Goal: Information Seeking & Learning: Find specific fact

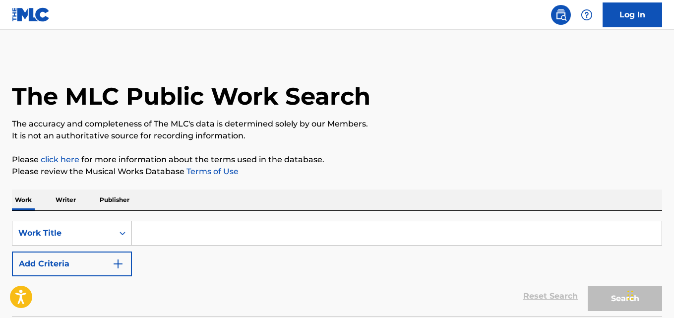
click at [414, 128] on p "The accuracy and completeness of The MLC's data is determined solely by our Mem…" at bounding box center [337, 124] width 650 height 12
click at [391, 124] on p "The accuracy and completeness of The MLC's data is determined solely by our Mem…" at bounding box center [337, 124] width 650 height 12
click at [392, 124] on p "The accuracy and completeness of The MLC's data is determined solely by our Mem…" at bounding box center [337, 124] width 650 height 12
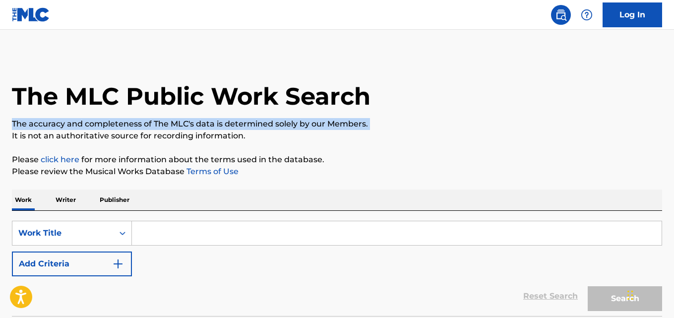
click at [392, 124] on p "The accuracy and completeness of The MLC's data is determined solely by our Mem…" at bounding box center [337, 124] width 650 height 12
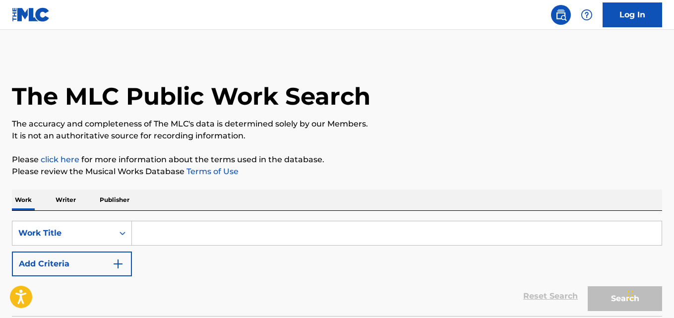
click at [303, 242] on input "Search Form" at bounding box center [397, 233] width 530 height 24
click at [216, 236] on input "Search Form" at bounding box center [397, 233] width 530 height 24
paste input "Over & Over"
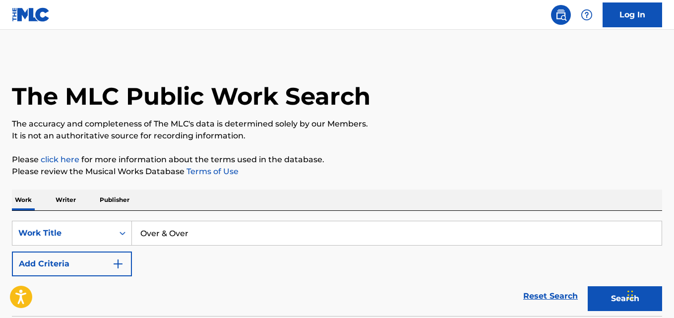
type input "Over & Over"
click at [299, 164] on p "Please click here for more information about the terms used in the database." at bounding box center [337, 160] width 650 height 12
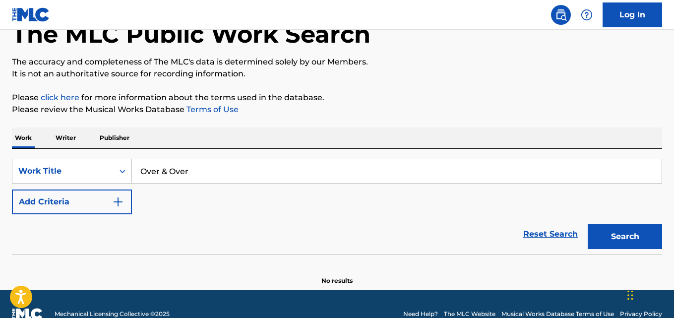
scroll to position [82, 0]
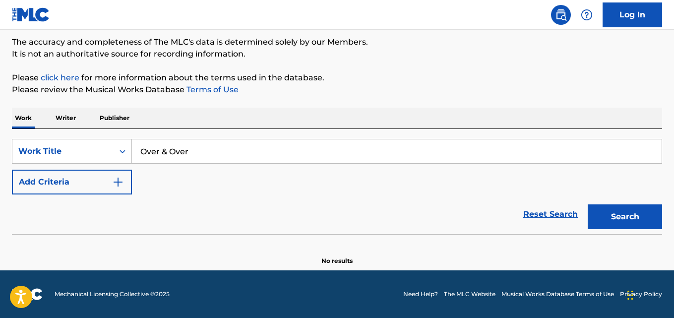
click at [113, 187] on img "Search Form" at bounding box center [118, 182] width 12 height 12
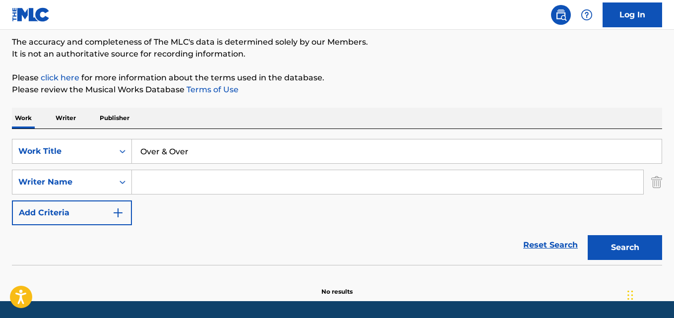
click at [170, 179] on input "Search Form" at bounding box center [387, 182] width 511 height 24
paste input "[PERSON_NAME]"
click at [588, 235] on button "Search" at bounding box center [625, 247] width 74 height 25
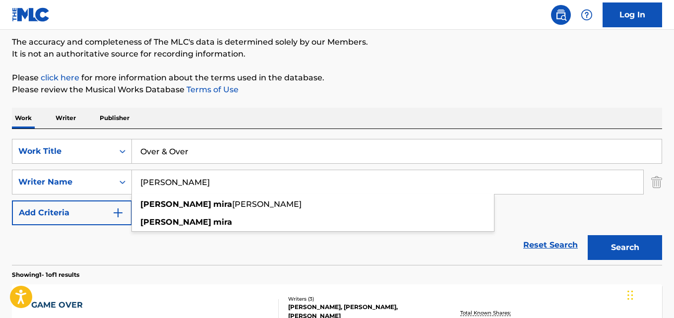
click at [311, 246] on div "Reset Search Search" at bounding box center [337, 245] width 650 height 40
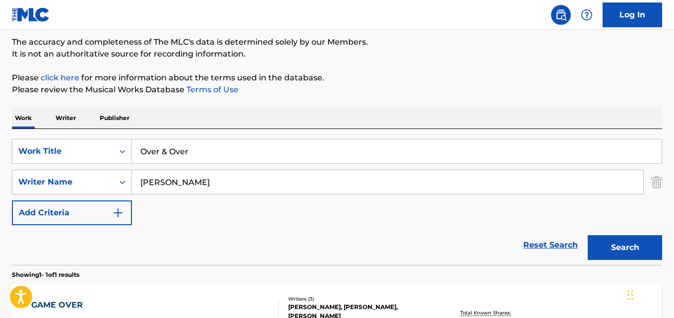
click at [613, 252] on button "Search" at bounding box center [625, 247] width 74 height 25
click at [308, 214] on div "SearchWithCriteria194b8902-04d7-4f10-8603-cec66ef68866 Work Title Over & Over S…" at bounding box center [337, 182] width 650 height 86
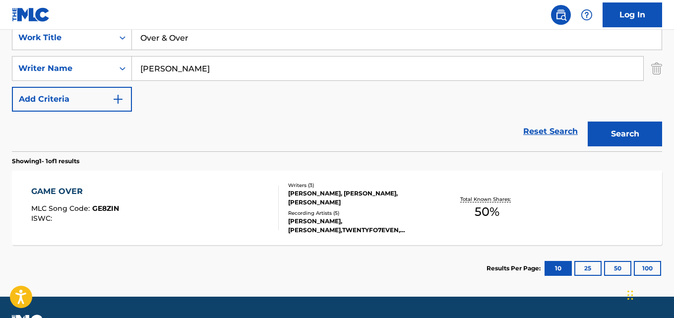
scroll to position [222, 0]
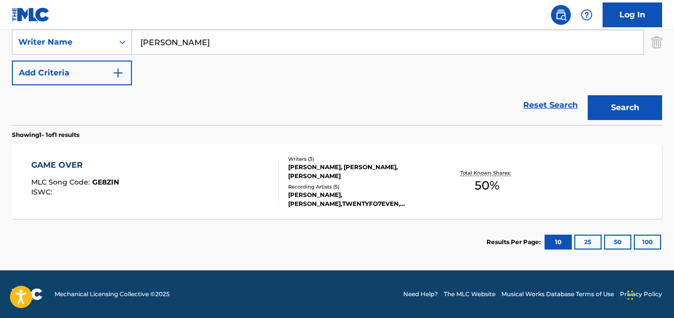
drag, startPoint x: 161, startPoint y: 43, endPoint x: 138, endPoint y: 45, distance: 22.4
click at [138, 45] on input "[PERSON_NAME]" at bounding box center [387, 42] width 511 height 24
type input "Mira"
click at [588, 95] on button "Search" at bounding box center [625, 107] width 74 height 25
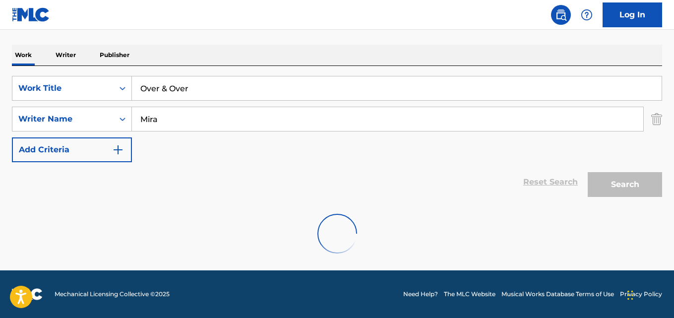
click at [255, 60] on div "Work Writer Publisher" at bounding box center [337, 55] width 650 height 21
click at [412, 193] on div "Reset Search Search" at bounding box center [337, 182] width 650 height 40
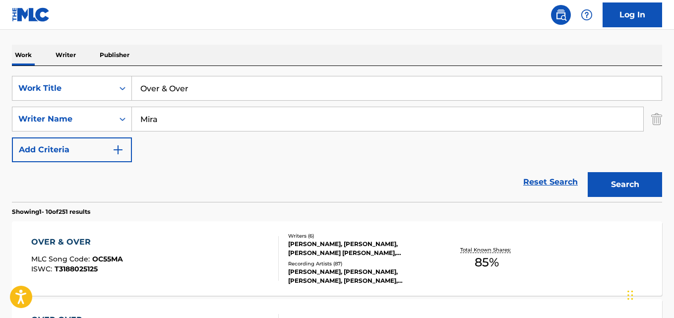
click at [273, 159] on div "SearchWithCriteria194b8902-04d7-4f10-8603-cec66ef68866 Work Title Over & Over S…" at bounding box center [337, 119] width 650 height 86
click at [73, 251] on div "OVER & OVER MLC Song Code : OC55MA ISWC : T3188025125" at bounding box center [77, 258] width 92 height 45
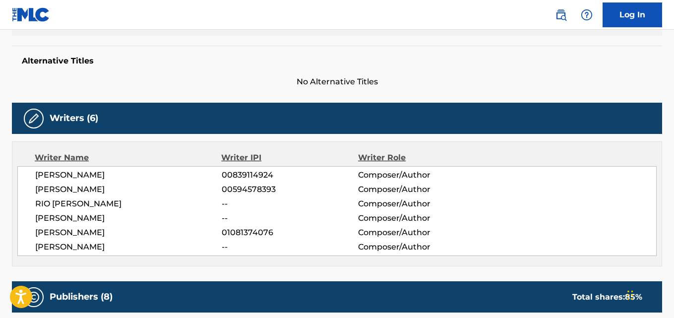
scroll to position [331, 0]
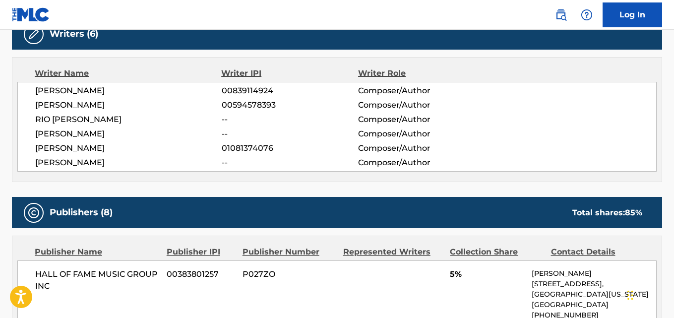
click at [341, 59] on div "Writer Name Writer IPI Writer Role [PERSON_NAME] 00839114924 Composer/Author [P…" at bounding box center [337, 119] width 650 height 125
click at [311, 62] on div "Writer Name Writer IPI Writer Role [PERSON_NAME] 00839114924 Composer/Author [P…" at bounding box center [337, 119] width 650 height 125
click at [546, 117] on div "RIO [PERSON_NAME] -- Composer/Author" at bounding box center [345, 120] width 621 height 12
click at [522, 120] on div "RIO [PERSON_NAME] -- Composer/Author" at bounding box center [345, 120] width 621 height 12
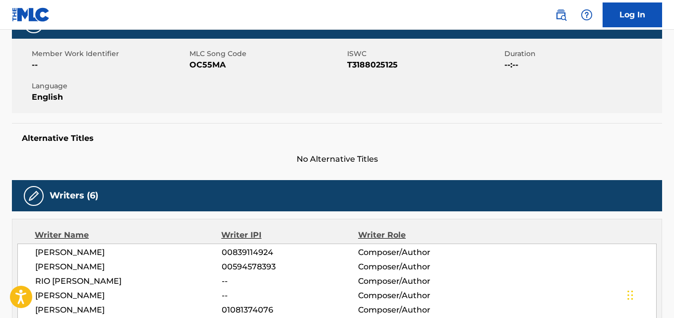
scroll to position [0, 0]
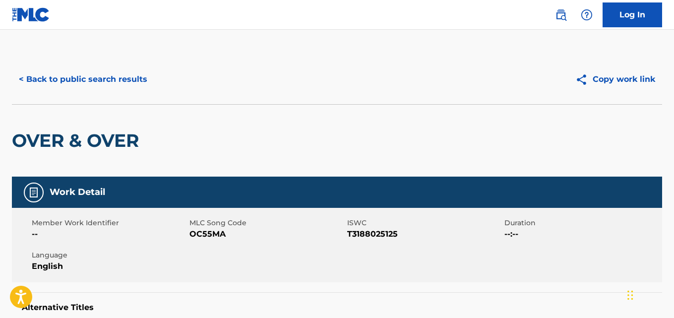
click at [136, 79] on button "< Back to public search results" at bounding box center [83, 79] width 142 height 25
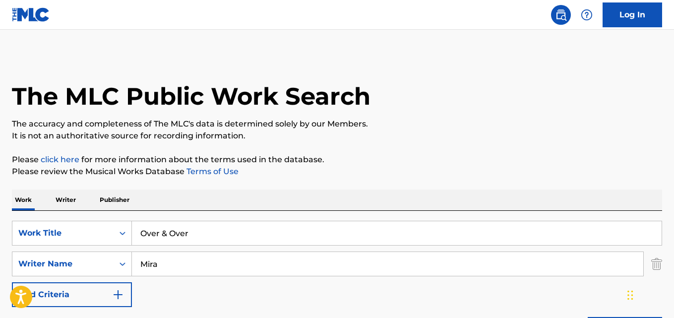
scroll to position [145, 0]
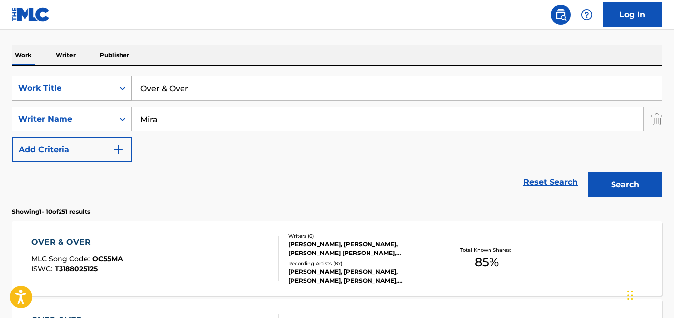
drag, startPoint x: 221, startPoint y: 87, endPoint x: 82, endPoint y: 96, distance: 139.6
click at [82, 96] on div "SearchWithCriteria194b8902-04d7-4f10-8603-cec66ef68866 Work Title Over & Over" at bounding box center [337, 88] width 650 height 25
paste input "Born To Be Yours"
type input "Born To Be Yours"
click at [611, 169] on div "Search" at bounding box center [622, 182] width 79 height 40
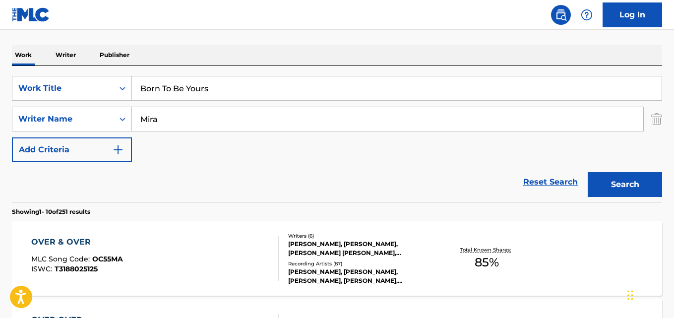
click at [610, 176] on button "Search" at bounding box center [625, 184] width 74 height 25
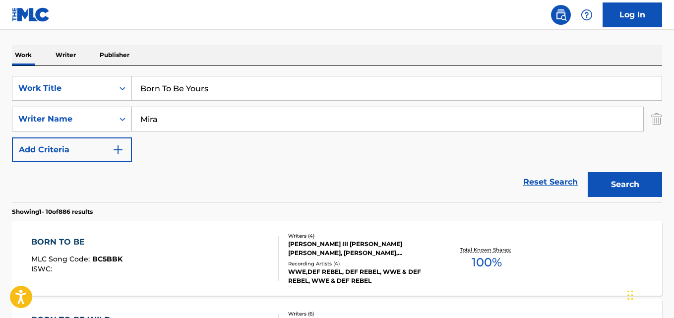
click at [99, 124] on div "SearchWithCriteriac2980f35-9bb2-488f-bb71-b25c068babd4 Writer Name [PERSON_NAME]" at bounding box center [337, 119] width 650 height 25
paste input "[PERSON_NAME]"
click at [588, 172] on button "Search" at bounding box center [625, 184] width 74 height 25
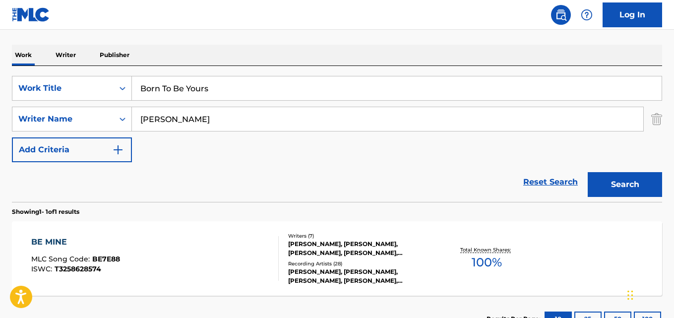
click at [97, 177] on div "Reset Search Search" at bounding box center [337, 182] width 650 height 40
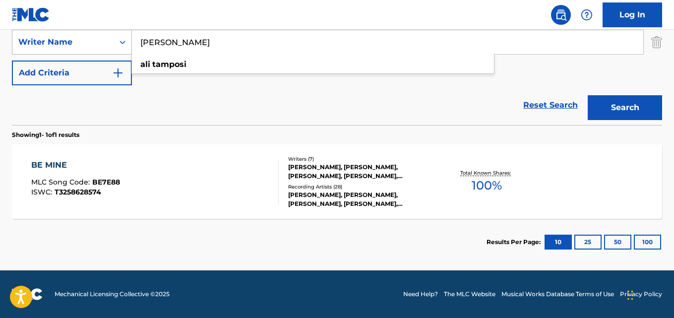
drag, startPoint x: 181, startPoint y: 47, endPoint x: 114, endPoint y: 47, distance: 67.4
click at [114, 47] on div "SearchWithCriteriac2980f35-9bb2-488f-bb71-b25c068babd4 Writer Name [PERSON_NAME…" at bounding box center [337, 42] width 650 height 25
paste input "[PERSON_NAME]"
click at [588, 95] on button "Search" at bounding box center [625, 107] width 74 height 25
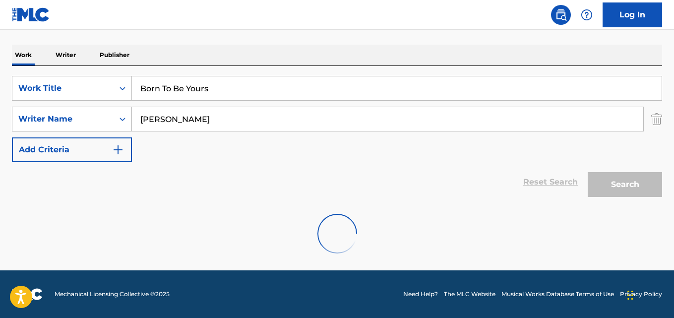
scroll to position [145, 0]
drag, startPoint x: 214, startPoint y: 120, endPoint x: 104, endPoint y: 120, distance: 109.6
click at [104, 120] on div "SearchWithCriteriac2980f35-9bb2-488f-bb71-b25c068babd4 Writer Name [PERSON_NAME…" at bounding box center [337, 119] width 650 height 25
type input "[PERSON_NAME]"
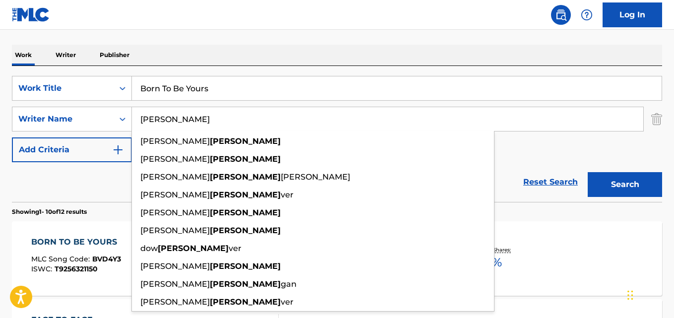
click at [96, 186] on div "Reset Search Search" at bounding box center [337, 182] width 650 height 40
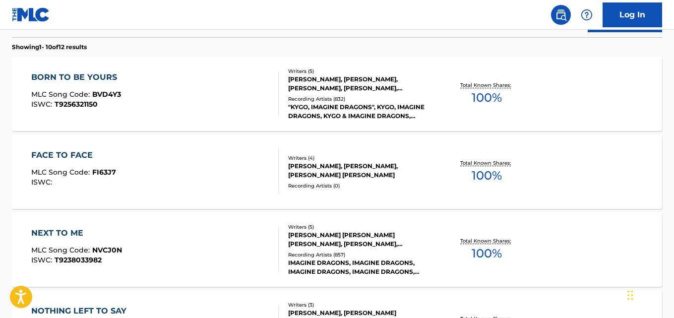
scroll to position [310, 0]
click at [321, 74] on div "[PERSON_NAME], [PERSON_NAME], [PERSON_NAME], [PERSON_NAME], [PERSON_NAME]" at bounding box center [360, 83] width 145 height 18
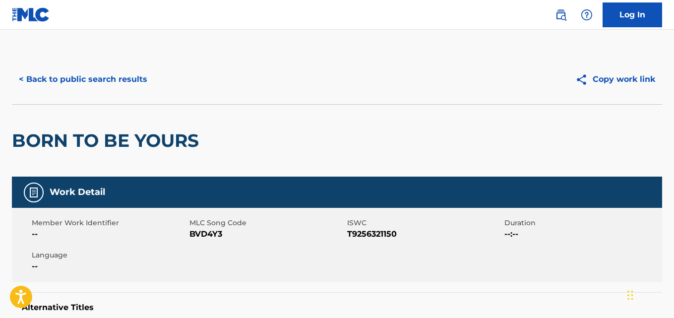
scroll to position [305, 0]
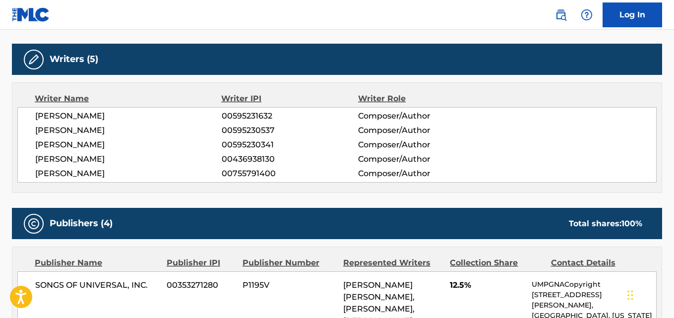
click at [128, 175] on span "[PERSON_NAME]" at bounding box center [128, 174] width 186 height 12
copy span "DAHLL"
click at [129, 144] on span "[PERSON_NAME]" at bounding box center [128, 145] width 186 height 12
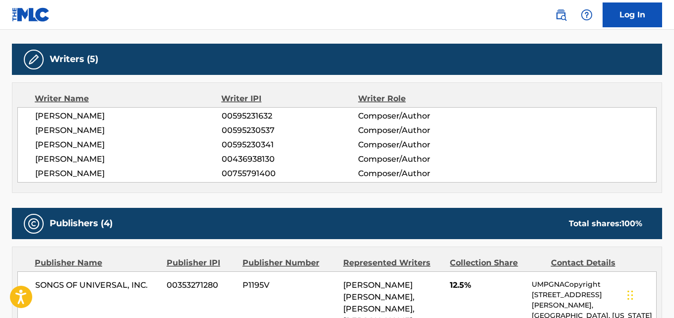
copy span "[PERSON_NAME]"
click at [165, 164] on span "[PERSON_NAME]" at bounding box center [128, 159] width 186 height 12
drag, startPoint x: 37, startPoint y: 175, endPoint x: 157, endPoint y: 174, distance: 120.5
click at [157, 174] on span "[PERSON_NAME]" at bounding box center [128, 174] width 186 height 12
copy span "[PERSON_NAME]"
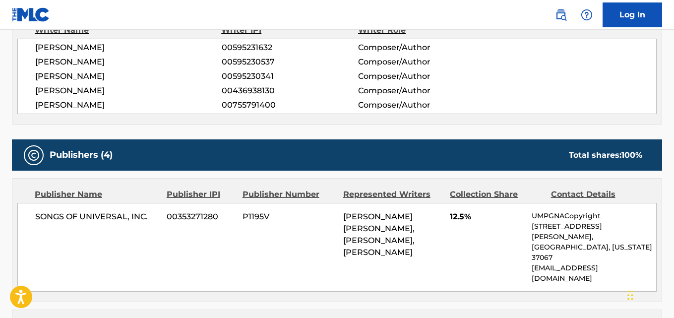
scroll to position [471, 0]
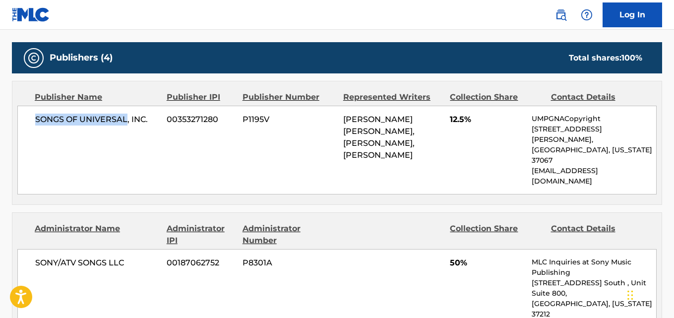
drag, startPoint x: 29, startPoint y: 120, endPoint x: 128, endPoint y: 117, distance: 99.2
click at [128, 117] on div "SONGS OF UNIVERSAL, INC. 00353271280 P1195V [PERSON_NAME] [PERSON_NAME], [PERSO…" at bounding box center [336, 150] width 639 height 89
copy span "SONGS OF UNIVERSAL"
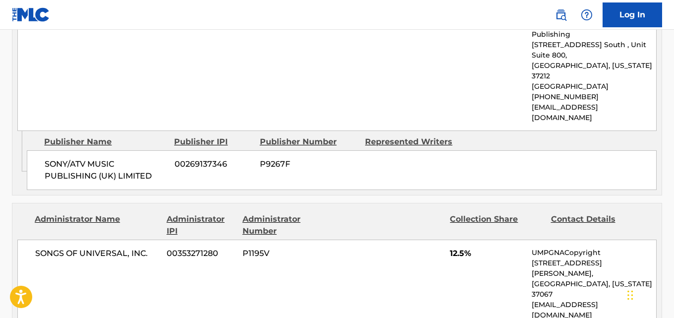
scroll to position [719, 0]
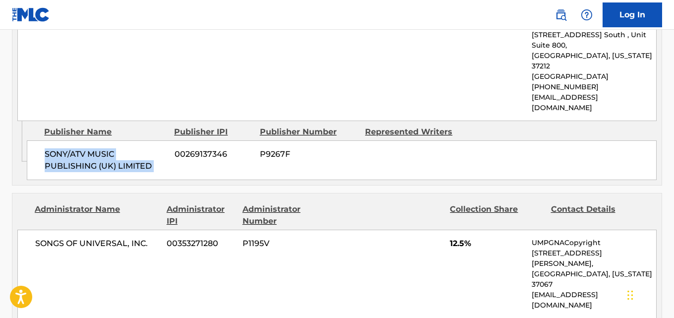
drag, startPoint x: 43, startPoint y: 133, endPoint x: 175, endPoint y: 144, distance: 132.8
click at [175, 144] on div "SONY/ATV MUSIC PUBLISHING (UK) LIMITED 00269137346 P9267F" at bounding box center [342, 160] width 630 height 40
copy div "SONY/ATV MUSIC PUBLISHING (UK) LIMITED"
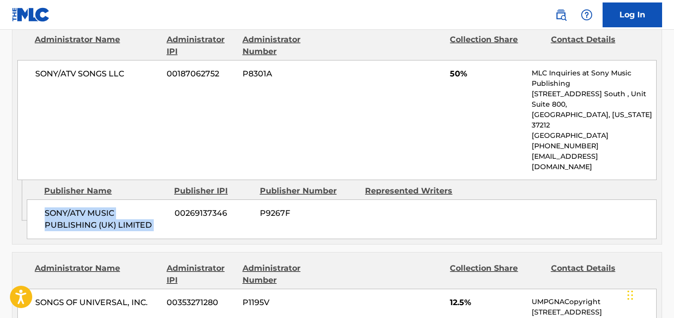
scroll to position [636, 0]
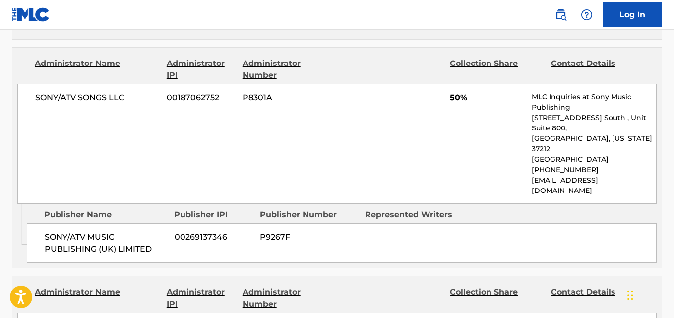
click at [453, 97] on span "50%" at bounding box center [487, 98] width 74 height 12
copy span "50"
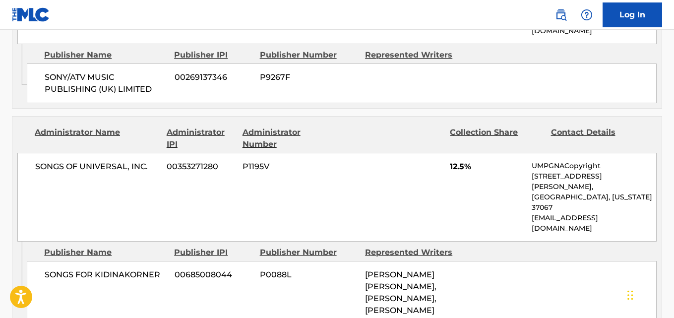
scroll to position [801, 0]
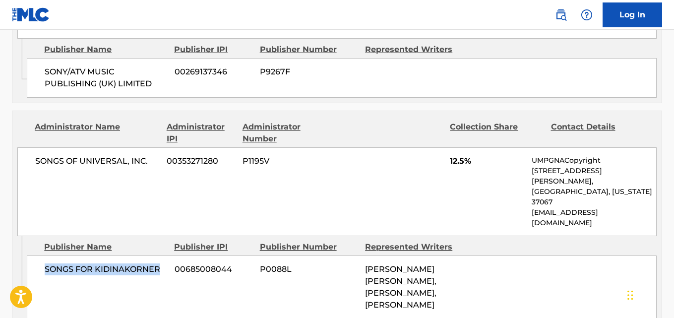
drag, startPoint x: 42, startPoint y: 218, endPoint x: 167, endPoint y: 221, distance: 125.5
click at [167, 255] on div "SONGS FOR KIDINAKORNER 00685008044 P0088L [PERSON_NAME] [PERSON_NAME], [PERSON_…" at bounding box center [342, 286] width 630 height 63
copy span "SONGS FOR KIDINAKORNER"
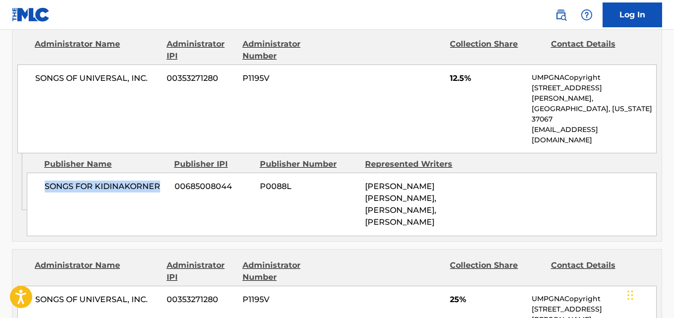
copy span "SONGS FOR KIDINAKORNER"
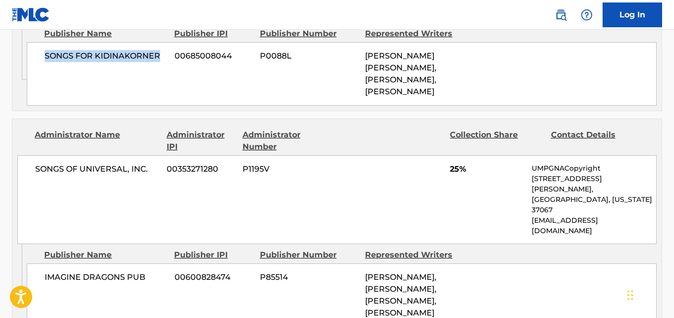
scroll to position [1049, 0]
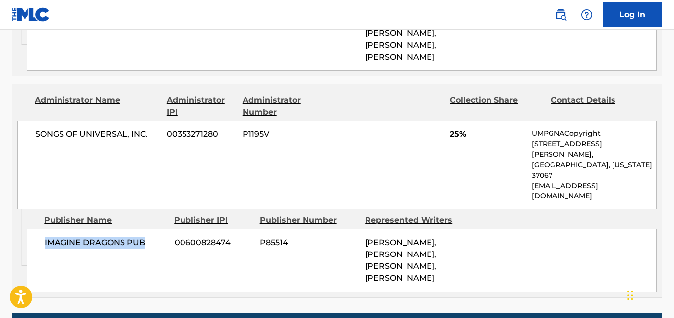
drag, startPoint x: 45, startPoint y: 187, endPoint x: 149, endPoint y: 187, distance: 104.6
click at [149, 229] on div "IMAGINE DRAGONS PUB 00600828474 P85514 [PERSON_NAME], [PERSON_NAME], [PERSON_NA…" at bounding box center [342, 260] width 630 height 63
copy span "IMAGINE DRAGONS PUB"
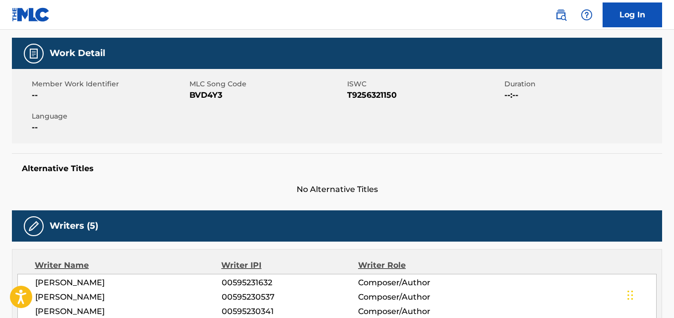
scroll to position [0, 0]
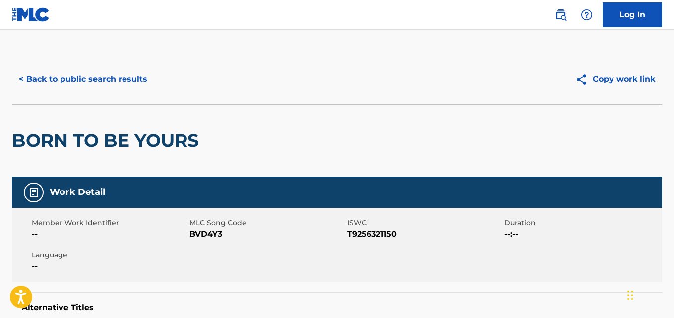
click at [115, 77] on button "< Back to public search results" at bounding box center [83, 79] width 142 height 25
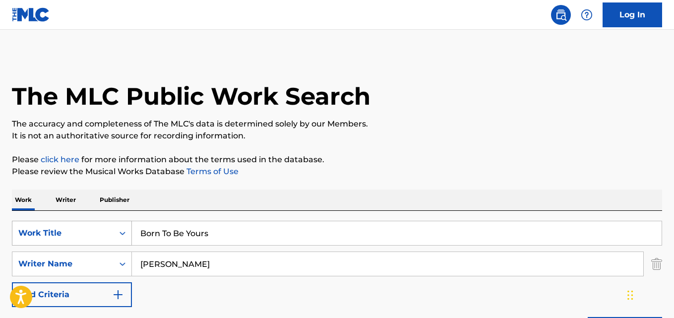
drag, startPoint x: 260, startPoint y: 234, endPoint x: 54, endPoint y: 235, distance: 205.8
click at [54, 235] on div "SearchWithCriteria194b8902-04d7-4f10-8603-cec66ef68866 Work Title Born To Be Yo…" at bounding box center [337, 233] width 650 height 25
paste input "Flower Of The Universe"
type input "Flower Of The Universe"
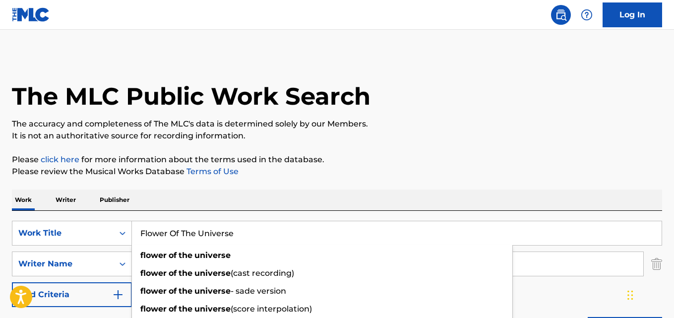
click at [225, 203] on div "Work Writer Publisher" at bounding box center [337, 199] width 650 height 21
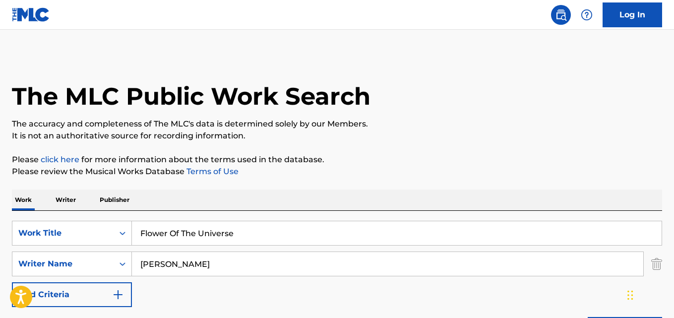
scroll to position [83, 0]
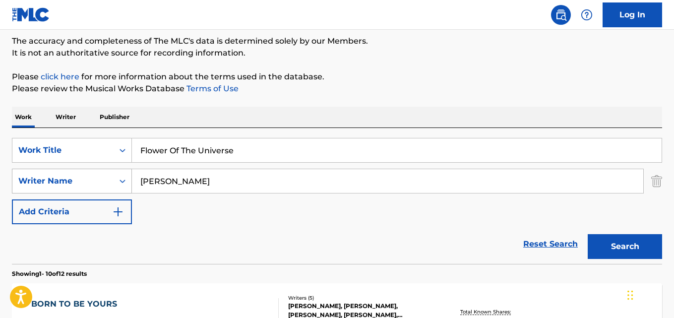
drag, startPoint x: 199, startPoint y: 183, endPoint x: 105, endPoint y: 189, distance: 94.4
click at [105, 189] on div "SearchWithCriteriac2980f35-9bb2-488f-bb71-b25c068babd4 Writer Name [PERSON_NAME]" at bounding box center [337, 181] width 650 height 25
paste input "[PERSON_NAME]"
click at [588, 234] on button "Search" at bounding box center [625, 246] width 74 height 25
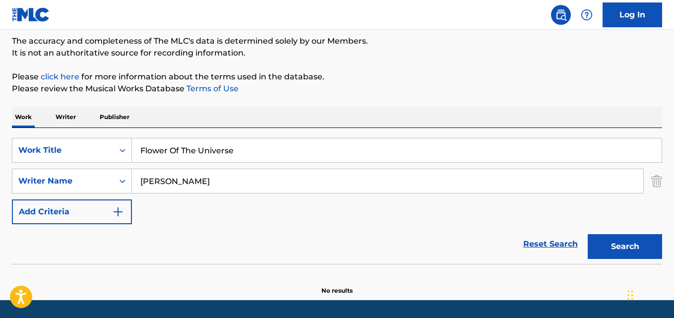
drag, startPoint x: 194, startPoint y: 181, endPoint x: 135, endPoint y: 184, distance: 59.6
click at [135, 184] on input "[PERSON_NAME]" at bounding box center [387, 181] width 511 height 24
click at [588, 234] on button "Search" at bounding box center [625, 246] width 74 height 25
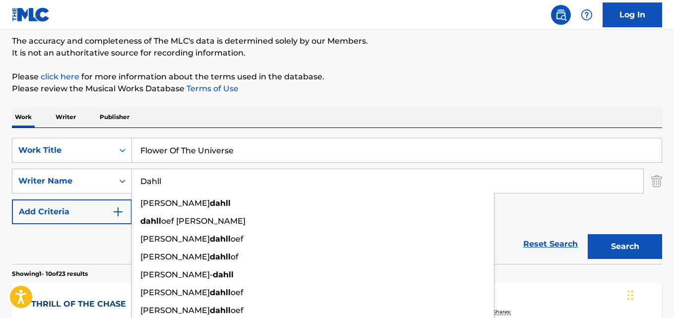
click at [345, 111] on div "Work Writer Publisher" at bounding box center [337, 117] width 650 height 21
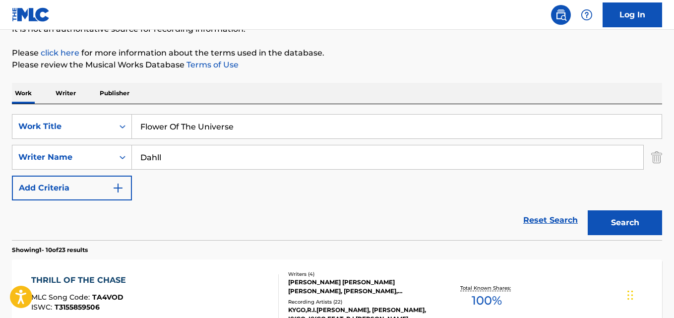
scroll to position [165, 0]
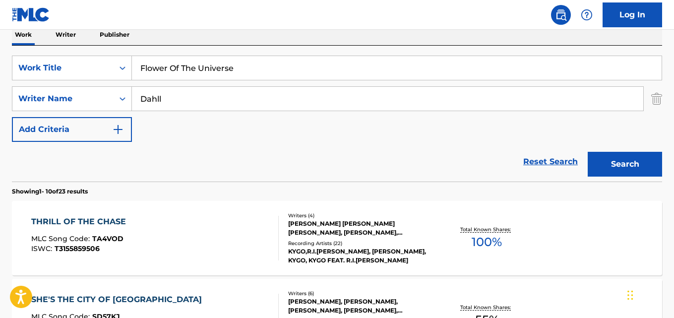
click at [245, 147] on div "Reset Search Search" at bounding box center [337, 162] width 650 height 40
drag, startPoint x: 183, startPoint y: 104, endPoint x: 90, endPoint y: 106, distance: 93.2
click at [95, 104] on div "SearchWithCriteriac2980f35-9bb2-488f-bb71-b25c068babd4 Writer Name Dahll" at bounding box center [337, 98] width 650 height 25
paste input "[PERSON_NAME]"
click at [588, 152] on button "Search" at bounding box center [625, 164] width 74 height 25
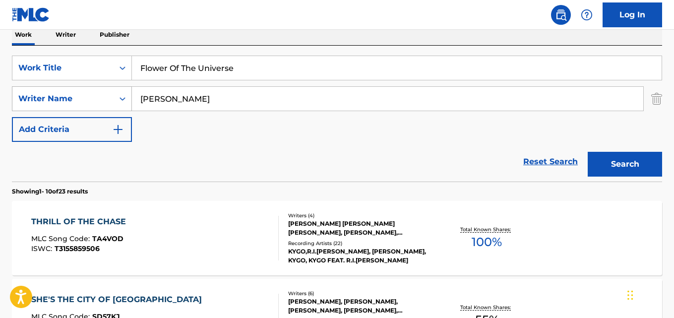
scroll to position [145, 0]
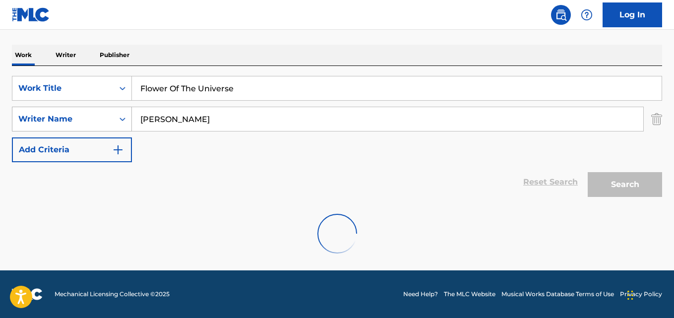
drag, startPoint x: 250, startPoint y: 115, endPoint x: 92, endPoint y: 121, distance: 158.8
click at [92, 121] on div "SearchWithCriteriac2980f35-9bb2-488f-bb71-b25c068babd4 Writer Name [PERSON_NAME]" at bounding box center [337, 119] width 650 height 25
paste input "Cover Team Orchestra"
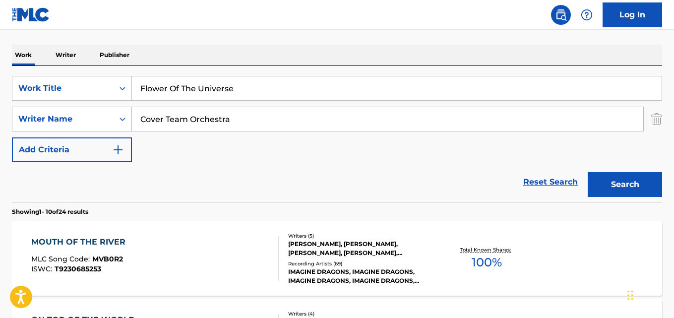
drag, startPoint x: 268, startPoint y: 109, endPoint x: 89, endPoint y: 112, distance: 179.5
click at [89, 112] on div "SearchWithCriteriac2980f35-9bb2-488f-bb71-b25c068babd4 Writer Name Cover Team O…" at bounding box center [337, 119] width 650 height 25
paste input "[PERSON_NAME]"
click at [588, 172] on button "Search" at bounding box center [625, 184] width 74 height 25
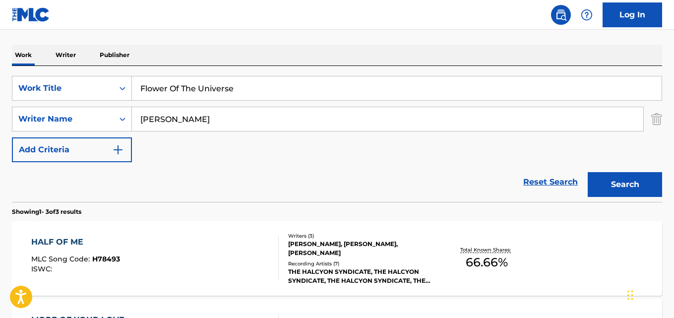
drag, startPoint x: 153, startPoint y: 196, endPoint x: 196, endPoint y: 152, distance: 61.4
click at [153, 196] on div "Reset Search Search" at bounding box center [337, 182] width 650 height 40
drag, startPoint x: 209, startPoint y: 120, endPoint x: 87, endPoint y: 119, distance: 122.0
click at [87, 119] on div "SearchWithCriteriac2980f35-9bb2-488f-bb71-b25c068babd4 Writer Name [PERSON_NAME]" at bounding box center [337, 119] width 650 height 25
paste input "Search Form"
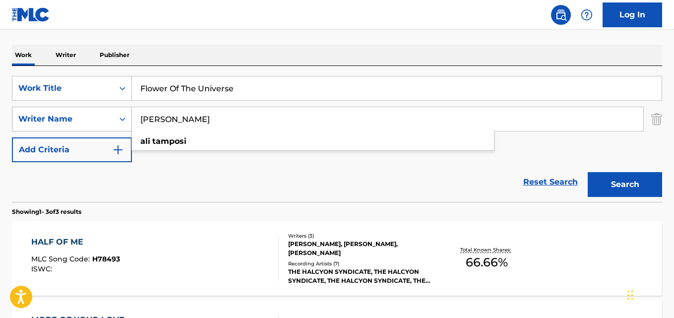
drag, startPoint x: 153, startPoint y: 118, endPoint x: 76, endPoint y: 118, distance: 76.9
click at [76, 118] on div "SearchWithCriteriac2980f35-9bb2-488f-bb71-b25c068babd4 Writer Name [PERSON_NAME…" at bounding box center [337, 119] width 650 height 25
click at [588, 172] on button "Search" at bounding box center [625, 184] width 74 height 25
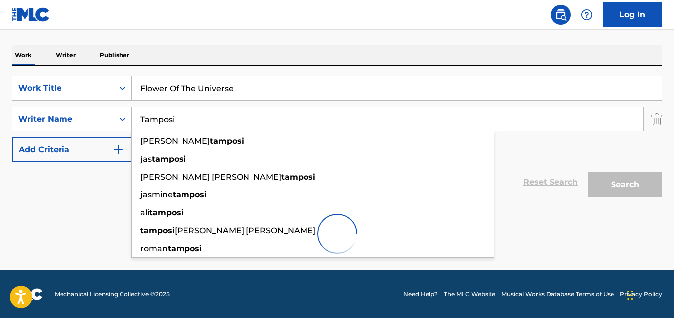
drag, startPoint x: 191, startPoint y: 122, endPoint x: 73, endPoint y: 133, distance: 119.0
click at [73, 133] on div "SearchWithCriteria194b8902-04d7-4f10-8603-cec66ef68866 Work Title Flower Of The…" at bounding box center [337, 119] width 650 height 86
paste input "Watt"
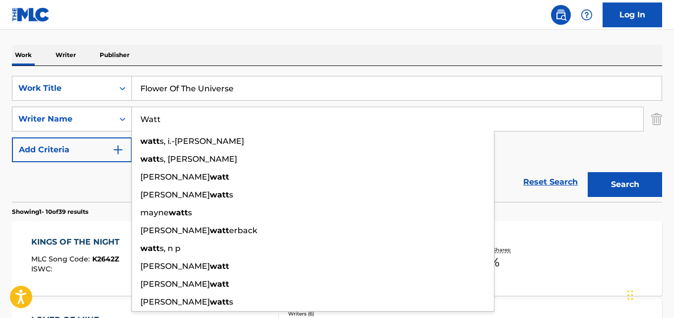
drag, startPoint x: 155, startPoint y: 119, endPoint x: 82, endPoint y: 127, distance: 73.8
click at [82, 127] on div "SearchWithCriteriac2980f35-9bb2-488f-bb71-b25c068babd4 Writer Name [PERSON_NAME…" at bounding box center [337, 119] width 650 height 25
paste input "[PERSON_NAME]"
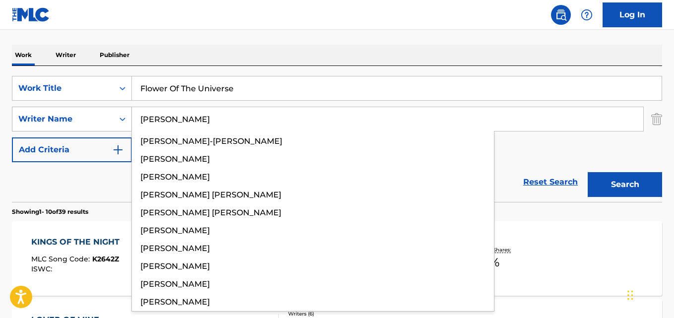
type input "[PERSON_NAME]"
click at [588, 172] on button "Search" at bounding box center [625, 184] width 74 height 25
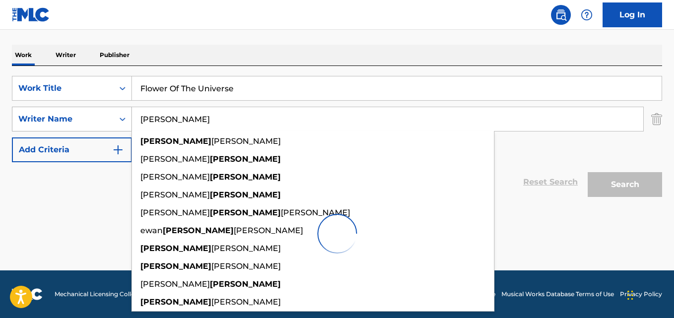
drag, startPoint x: 183, startPoint y: 114, endPoint x: 55, endPoint y: 126, distance: 129.6
click at [55, 126] on div "SearchWithCriteriac2980f35-9bb2-488f-bb71-b25c068babd4 Writer Name [PERSON_NAME…" at bounding box center [337, 119] width 650 height 25
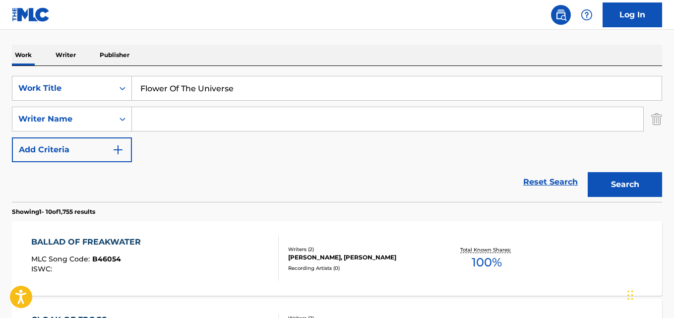
click at [237, 123] on input "Search Form" at bounding box center [387, 119] width 511 height 24
paste input "[PERSON_NAME]"
click at [588, 172] on button "Search" at bounding box center [625, 184] width 74 height 25
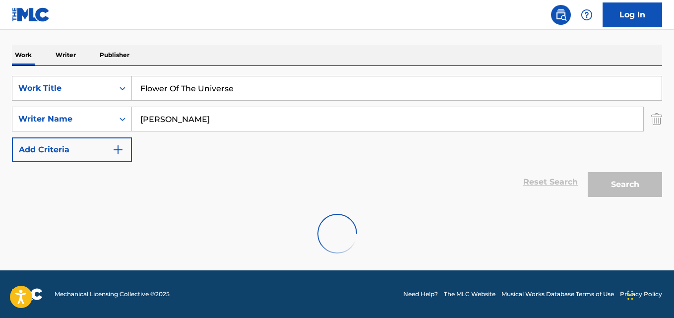
click at [281, 58] on div "Work Writer Publisher" at bounding box center [337, 55] width 650 height 21
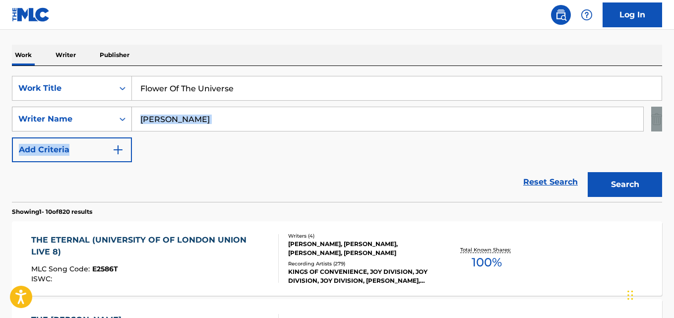
drag, startPoint x: 128, startPoint y: 131, endPoint x: 121, endPoint y: 130, distance: 7.1
click at [121, 130] on div "SearchWithCriteria194b8902-04d7-4f10-8603-cec66ef68866 Work Title Flower Of The…" at bounding box center [337, 119] width 650 height 86
click at [175, 123] on input "[PERSON_NAME]" at bounding box center [387, 119] width 511 height 24
drag, startPoint x: 234, startPoint y: 114, endPoint x: 103, endPoint y: 114, distance: 130.9
click at [103, 114] on div "SearchWithCriteriac2980f35-9bb2-488f-bb71-b25c068babd4 Writer Name [PERSON_NAME]" at bounding box center [337, 119] width 650 height 25
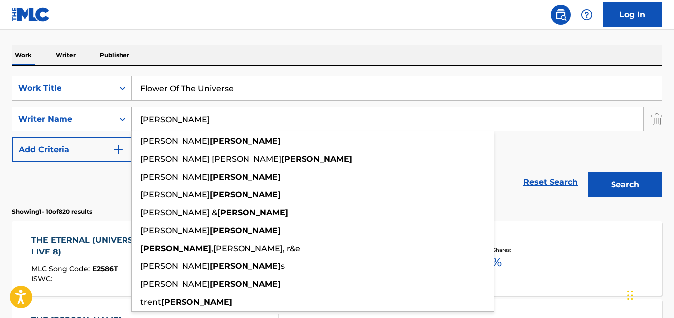
paste input "[PERSON_NAME]"
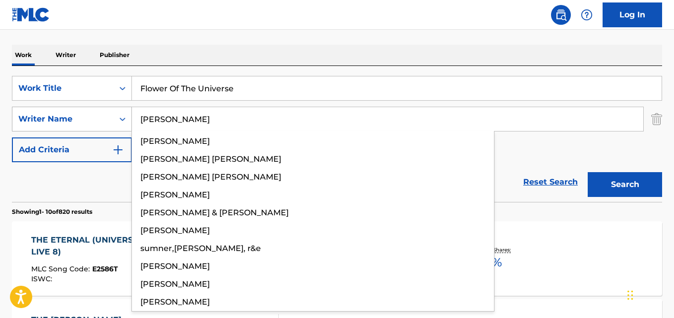
type input "[PERSON_NAME]"
click at [588, 172] on button "Search" at bounding box center [625, 184] width 74 height 25
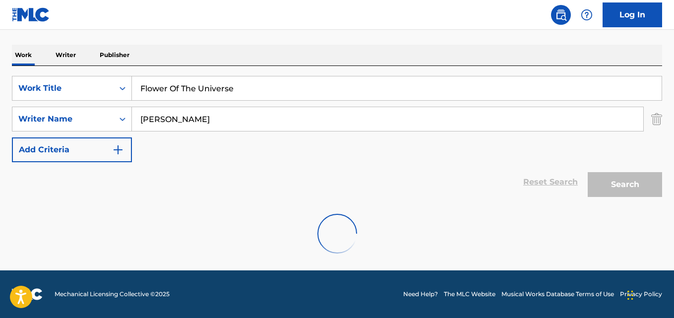
click at [307, 73] on div "SearchWithCriteria194b8902-04d7-4f10-8603-cec66ef68866 Work Title Flower Of The…" at bounding box center [337, 134] width 650 height 136
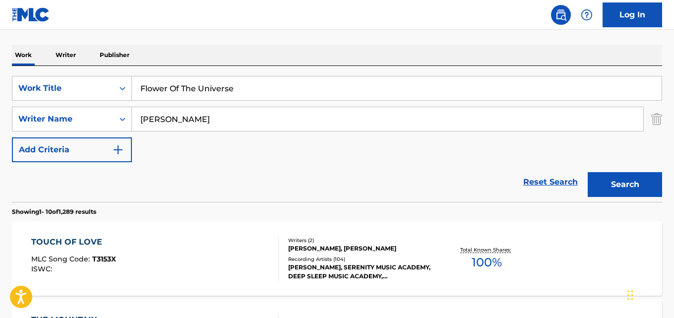
click at [301, 180] on div "Reset Search Search" at bounding box center [337, 182] width 650 height 40
drag, startPoint x: 287, startPoint y: 94, endPoint x: 65, endPoint y: 113, distance: 222.4
click at [65, 113] on div "SearchWithCriteria194b8902-04d7-4f10-8603-cec66ef68866 Work Title Flower Of The…" at bounding box center [337, 119] width 650 height 86
paste input "Barking"
type input "Barking"
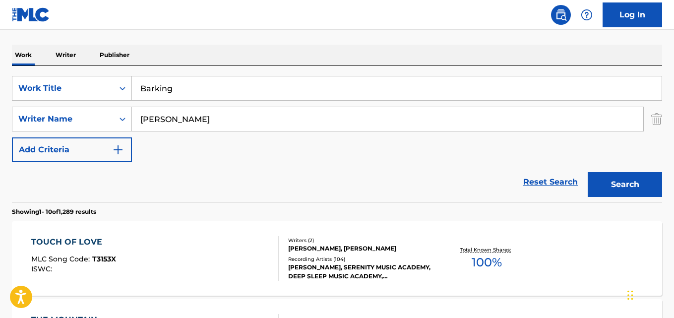
click at [95, 182] on div "Reset Search Search" at bounding box center [337, 182] width 650 height 40
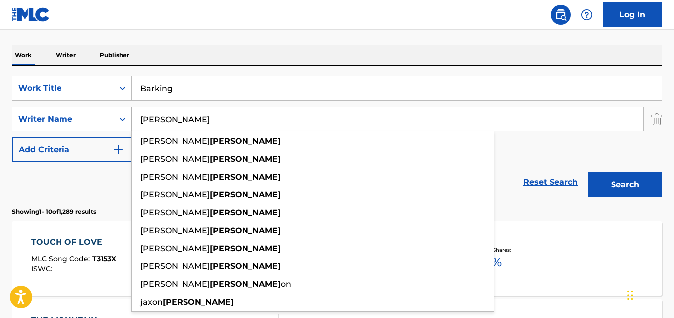
drag, startPoint x: 197, startPoint y: 117, endPoint x: 90, endPoint y: 119, distance: 106.6
click at [90, 119] on div "SearchWithCriteriac2980f35-9bb2-488f-bb71-b25c068babd4 Writer Name [PERSON_NAME…" at bounding box center [337, 119] width 650 height 25
paste input "Cover Team Orchestra,Hit Overload,Smash Hits Cover Band,Top 40 Cover Band"
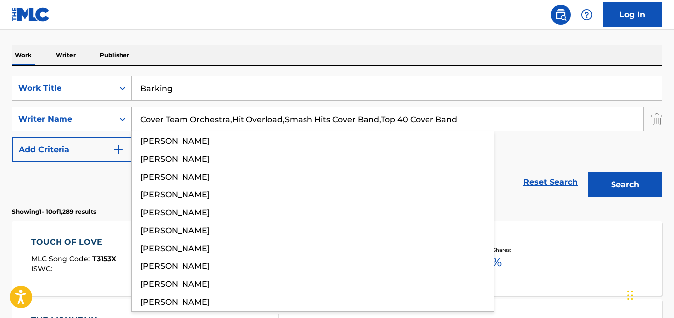
click at [588, 172] on button "Search" at bounding box center [625, 184] width 74 height 25
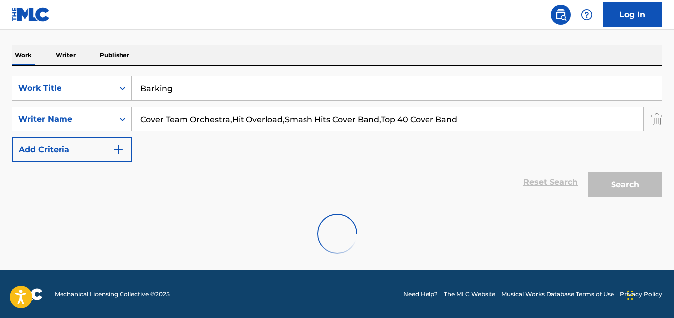
scroll to position [113, 0]
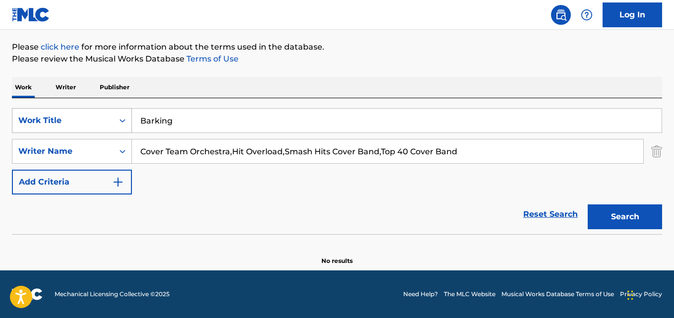
drag, startPoint x: 310, startPoint y: 153, endPoint x: 60, endPoint y: 128, distance: 251.1
click at [60, 128] on div "SearchWithCriteria194b8902-04d7-4f10-8603-cec66ef68866 Work Title Barking Searc…" at bounding box center [337, 151] width 650 height 86
paste input "Search Form"
click at [588, 204] on button "Search" at bounding box center [625, 216] width 74 height 25
drag, startPoint x: 251, startPoint y: 154, endPoint x: 0, endPoint y: 144, distance: 251.6
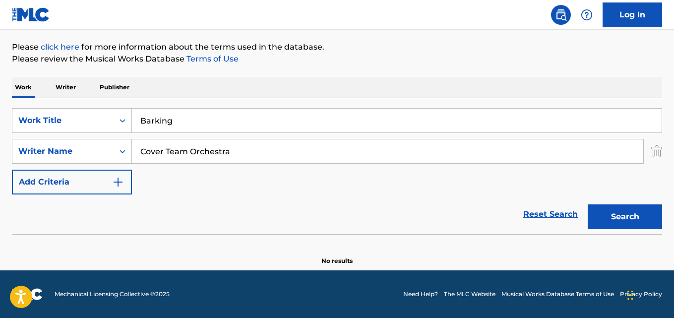
click at [0, 144] on div "The MLC Public Work Search The accuracy and completeness of The MLC's data is d…" at bounding box center [337, 103] width 674 height 323
paste input "[PERSON_NAME]"
type input "[PERSON_NAME]"
click at [588, 204] on button "Search" at bounding box center [625, 216] width 74 height 25
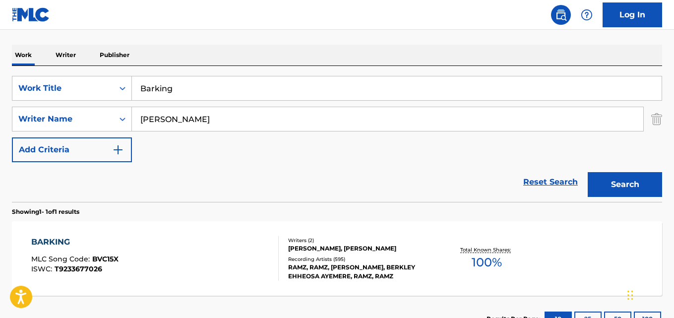
click at [318, 248] on div "[PERSON_NAME], [PERSON_NAME]" at bounding box center [360, 248] width 145 height 9
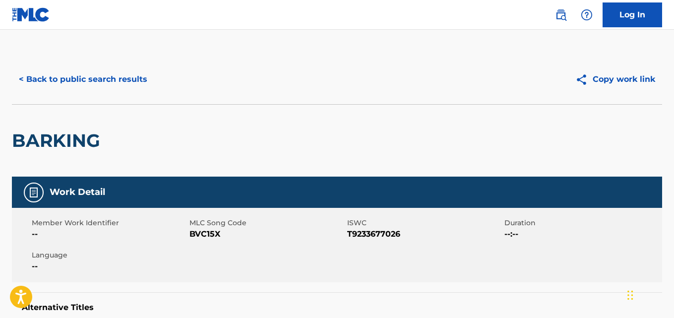
click at [101, 86] on button "< Back to public search results" at bounding box center [83, 79] width 142 height 25
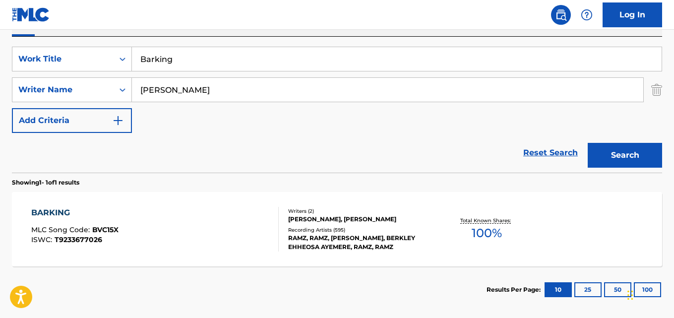
scroll to position [139, 0]
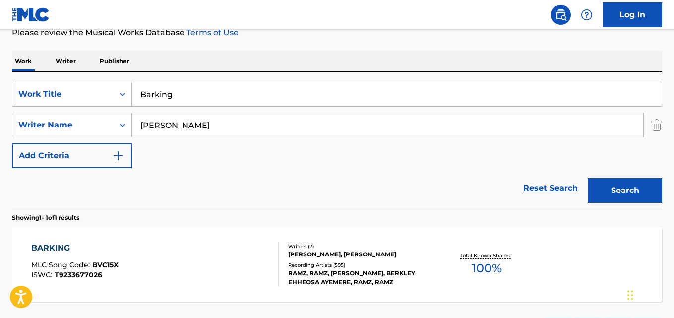
click at [294, 232] on div "BARKING MLC Song Code : BVC15X ISWC : T9233677026 Writers ( 2 ) [PERSON_NAME], …" at bounding box center [337, 264] width 650 height 74
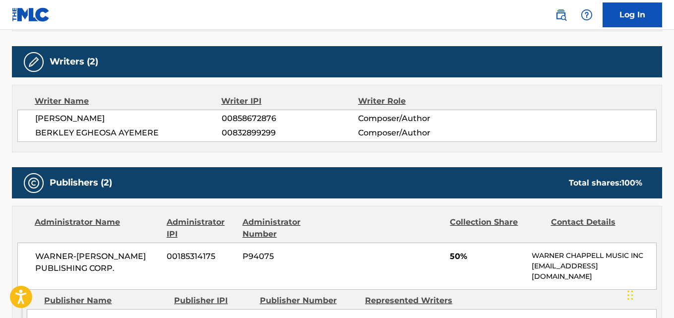
scroll to position [414, 0]
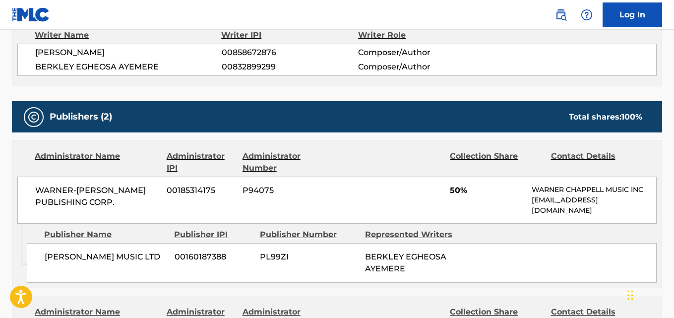
click at [135, 64] on span "BERKLEY EGHEOSA AYEMERE" at bounding box center [128, 67] width 186 height 12
copy span "AYEMERE"
drag, startPoint x: 32, startPoint y: 67, endPoint x: 72, endPoint y: 67, distance: 40.2
click at [72, 67] on div "[PERSON_NAME] ROCHESTER 00858672876 Composer/Author [PERSON_NAME] 00832899299 C…" at bounding box center [336, 60] width 639 height 32
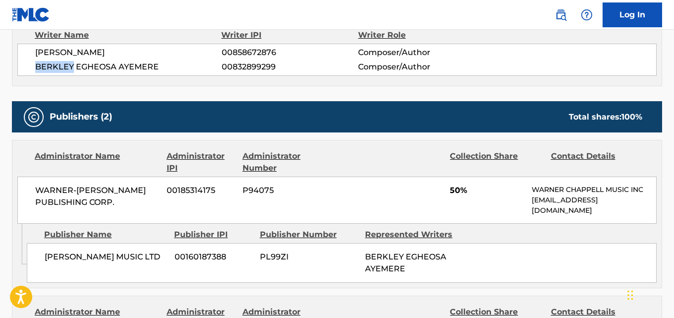
scroll to position [331, 0]
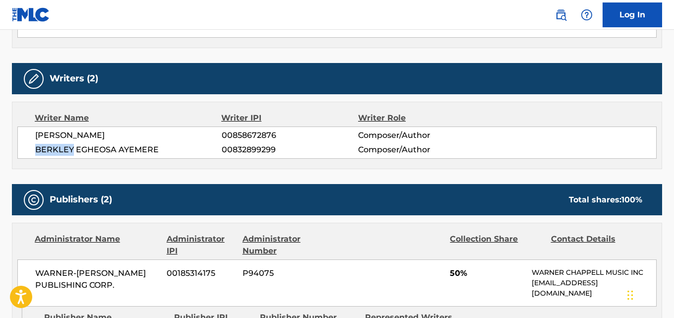
click at [64, 167] on div "Writer Name Writer IPI Writer Role [PERSON_NAME] [GEOGRAPHIC_DATA] 00858672876 …" at bounding box center [337, 135] width 650 height 67
drag, startPoint x: 77, startPoint y: 148, endPoint x: 117, endPoint y: 145, distance: 40.3
click at [117, 145] on span "BERKLEY EGHEOSA AYEMERE" at bounding box center [128, 150] width 186 height 12
click at [144, 150] on span "BERKLEY EGHEOSA AYEMERE" at bounding box center [128, 150] width 186 height 12
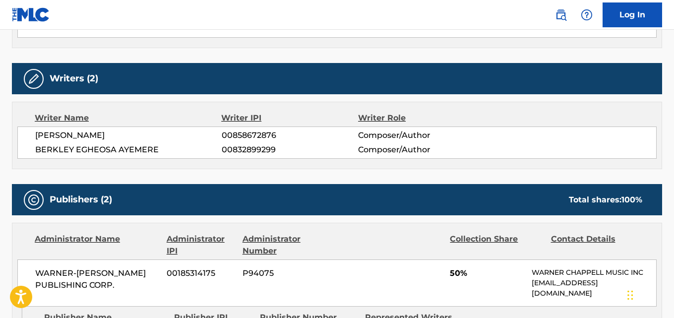
click at [138, 131] on span "[PERSON_NAME]" at bounding box center [128, 135] width 186 height 12
click at [142, 144] on span "BERKLEY EGHEOSA AYEMERE" at bounding box center [128, 150] width 186 height 12
click at [59, 147] on span "BERKLEY EGHEOSA AYEMERE" at bounding box center [128, 150] width 186 height 12
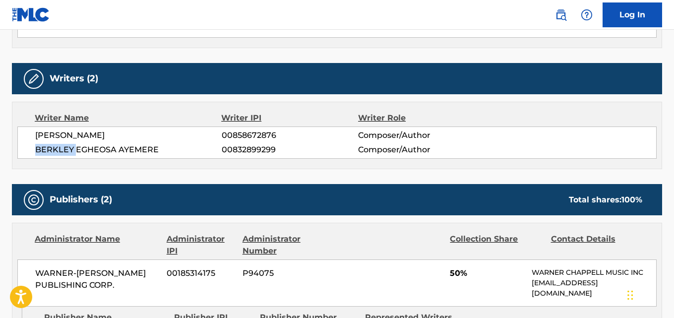
click at [59, 147] on span "BERKLEY EGHEOSA AYEMERE" at bounding box center [128, 150] width 186 height 12
click at [576, 15] on div "Log In" at bounding box center [603, 14] width 117 height 25
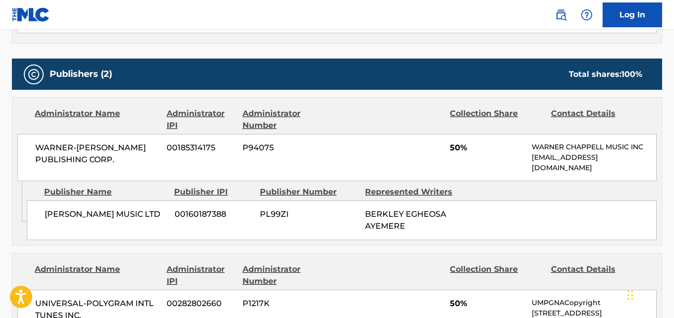
scroll to position [477, 0]
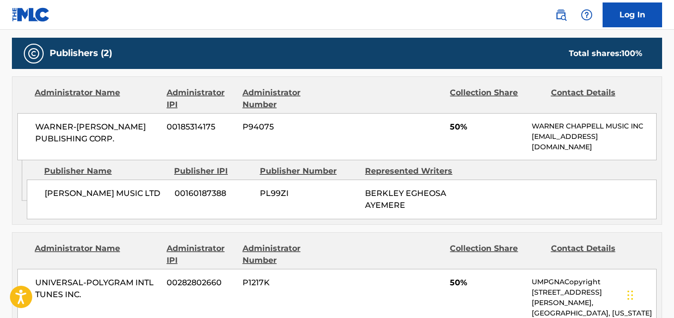
drag, startPoint x: 31, startPoint y: 194, endPoint x: 98, endPoint y: 203, distance: 67.1
click at [98, 203] on div "[PERSON_NAME] MUSIC LTD 00160187388 PL99ZI BERKLEY EGHEOSA AYEMERE" at bounding box center [342, 199] width 630 height 40
click at [449, 123] on div "WARNER-[PERSON_NAME] PUBLISHING CORP. 00185314175 P94075 50% [PERSON_NAME] MUSI…" at bounding box center [336, 136] width 639 height 47
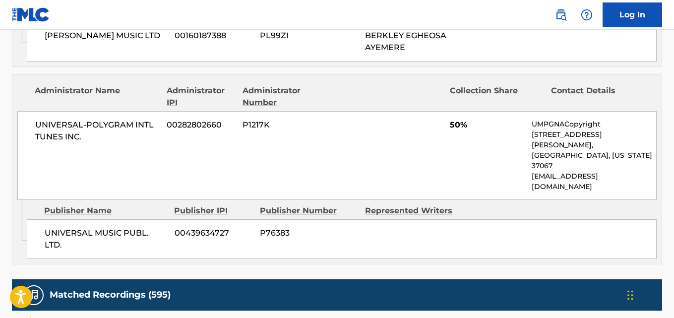
scroll to position [642, 0]
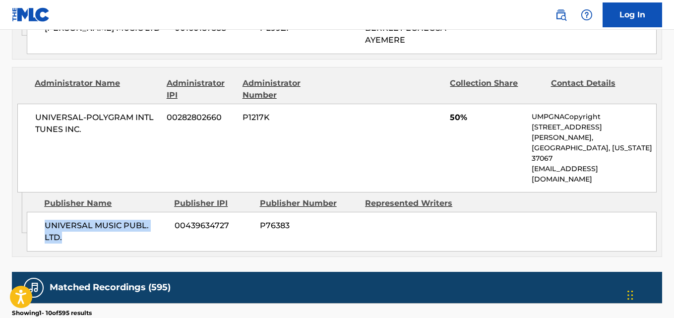
drag, startPoint x: 44, startPoint y: 198, endPoint x: 170, endPoint y: 200, distance: 126.0
click at [170, 212] on div "UNIVERSAL MUSIC PUBL. LTD. 00439634727 P76383" at bounding box center [342, 232] width 630 height 40
click at [295, 115] on span "P1217K" at bounding box center [288, 118] width 93 height 12
